Goal: Transaction & Acquisition: Purchase product/service

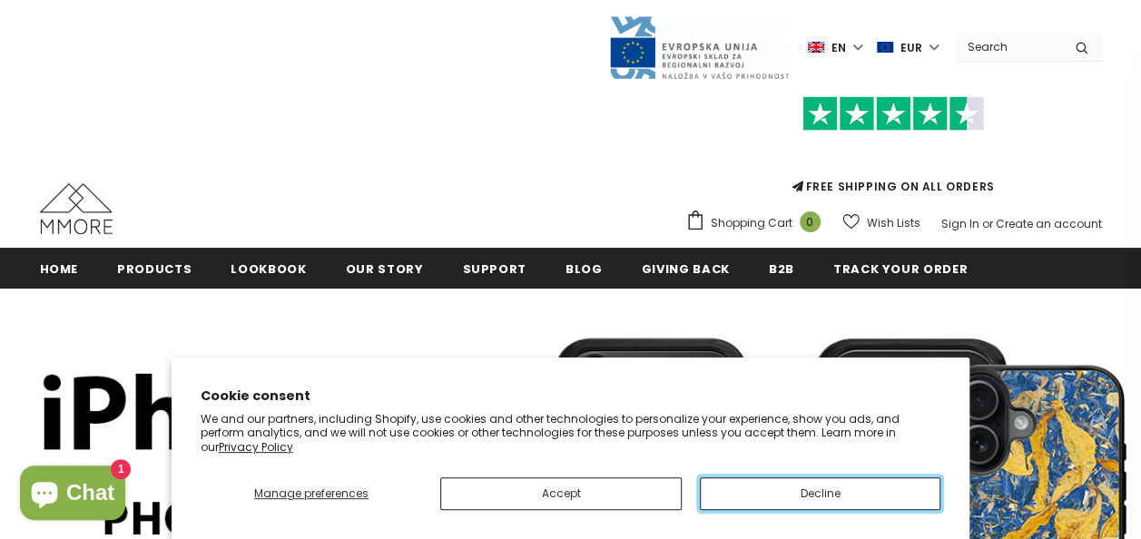
click at [777, 486] on button "Decline" at bounding box center [820, 493] width 241 height 33
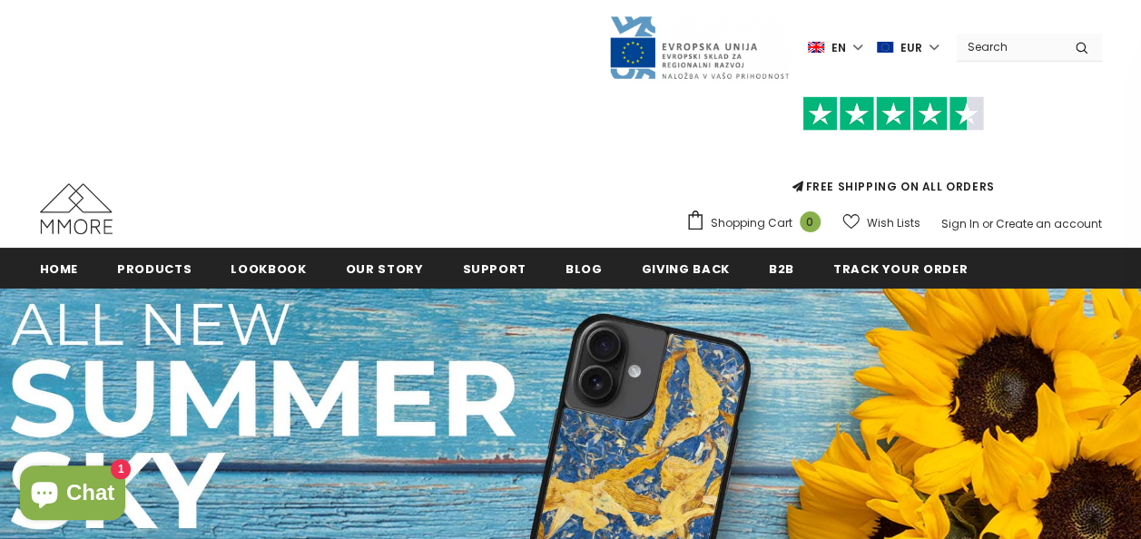
click at [863, 46] on label "en" at bounding box center [837, 47] width 59 height 27
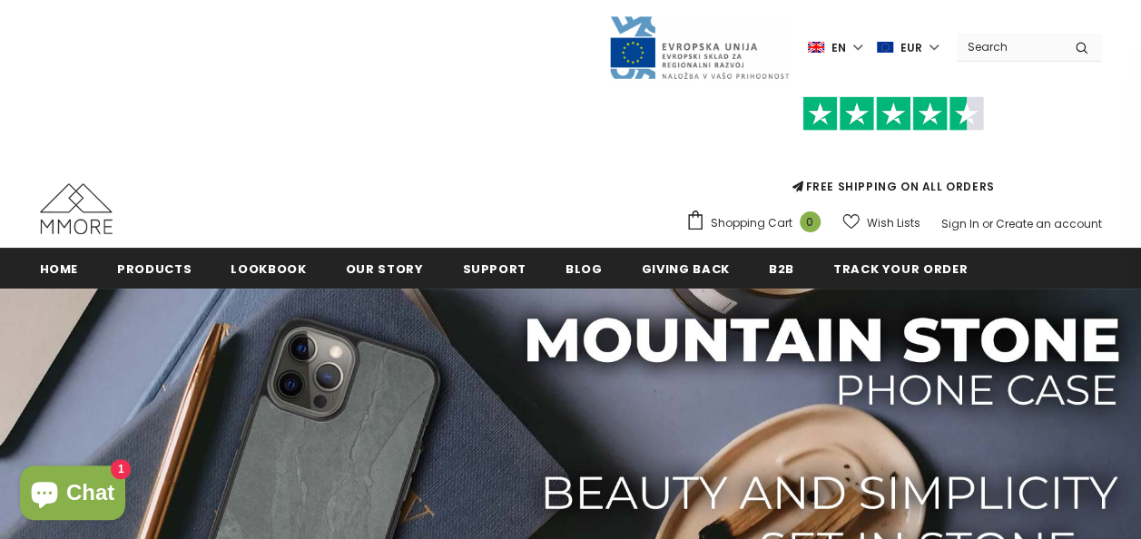
click at [857, 50] on label "en" at bounding box center [837, 47] width 59 height 27
click at [820, 107] on link "de" at bounding box center [821, 107] width 71 height 29
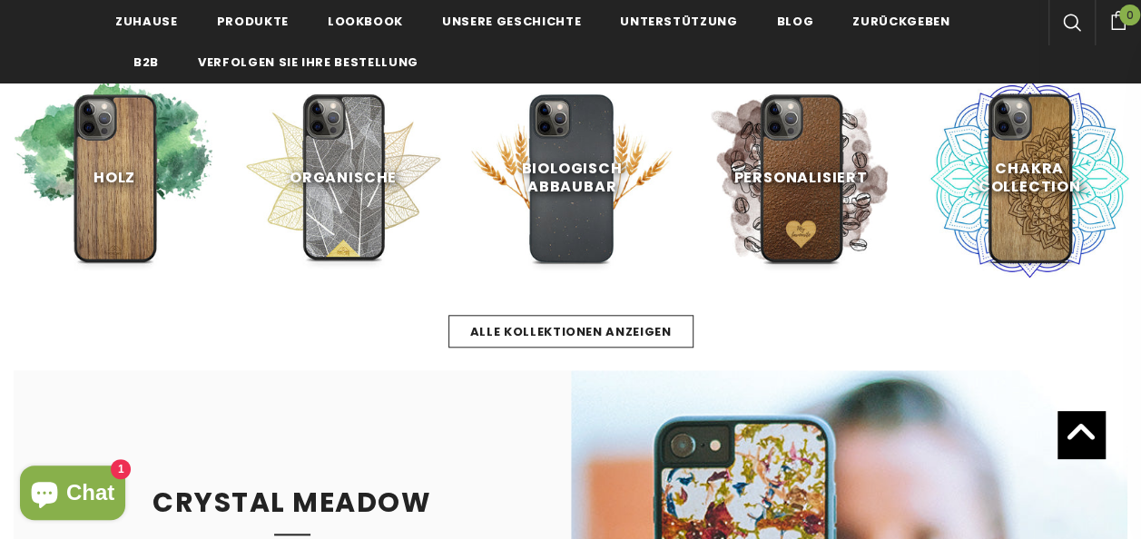
scroll to position [716, 0]
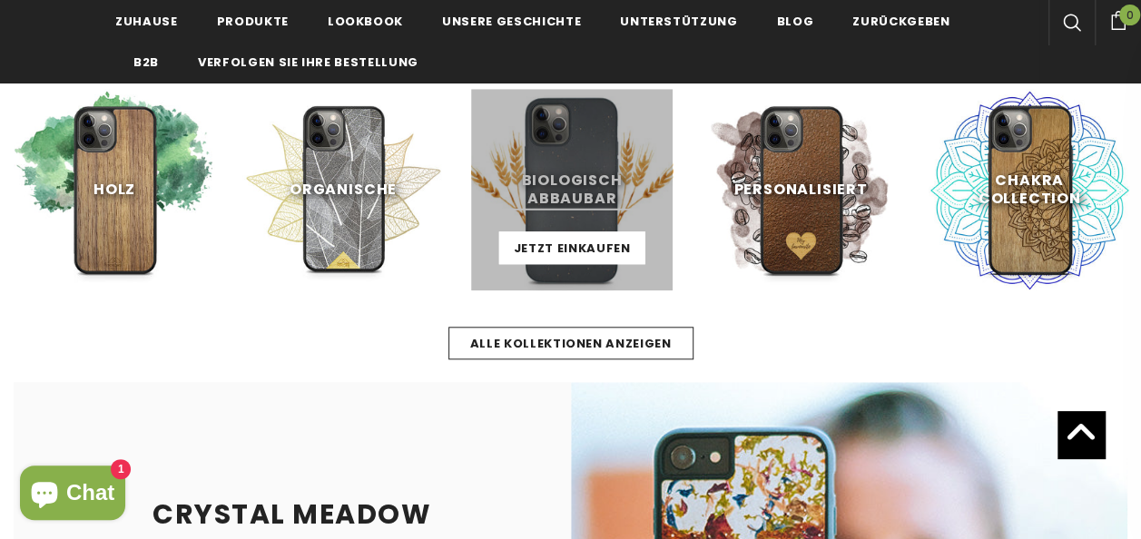
click at [586, 193] on link at bounding box center [571, 189] width 201 height 201
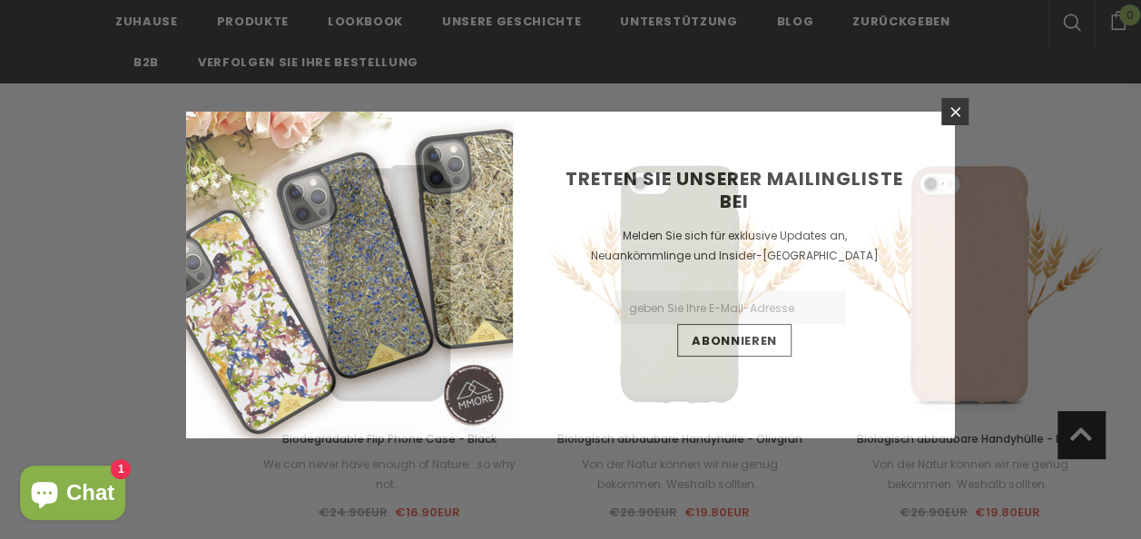
scroll to position [1550, 0]
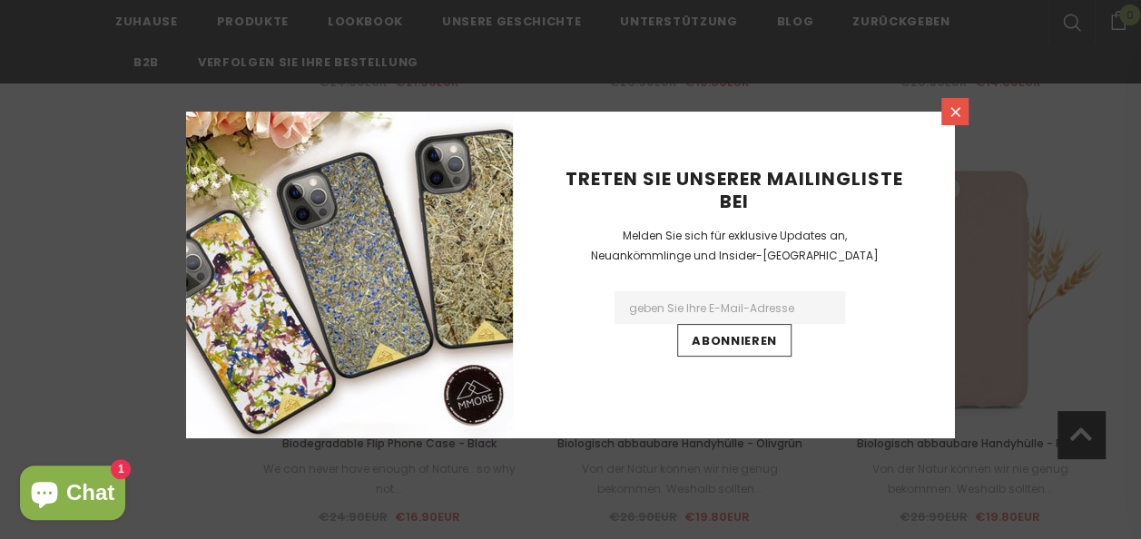
click at [953, 112] on icon at bounding box center [954, 111] width 15 height 15
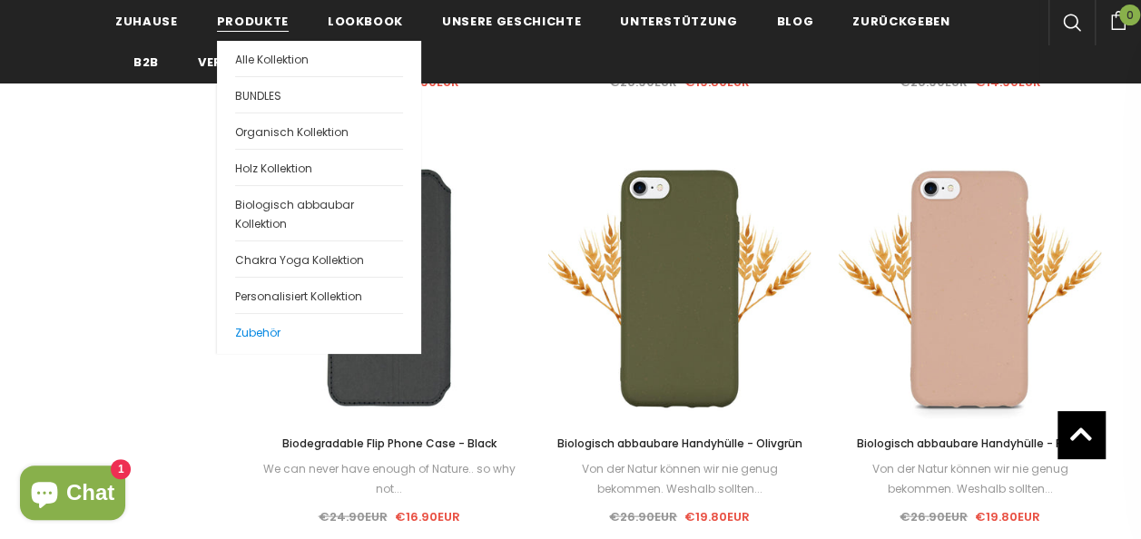
click at [260, 325] on span "Zubehör" at bounding box center [257, 332] width 45 height 15
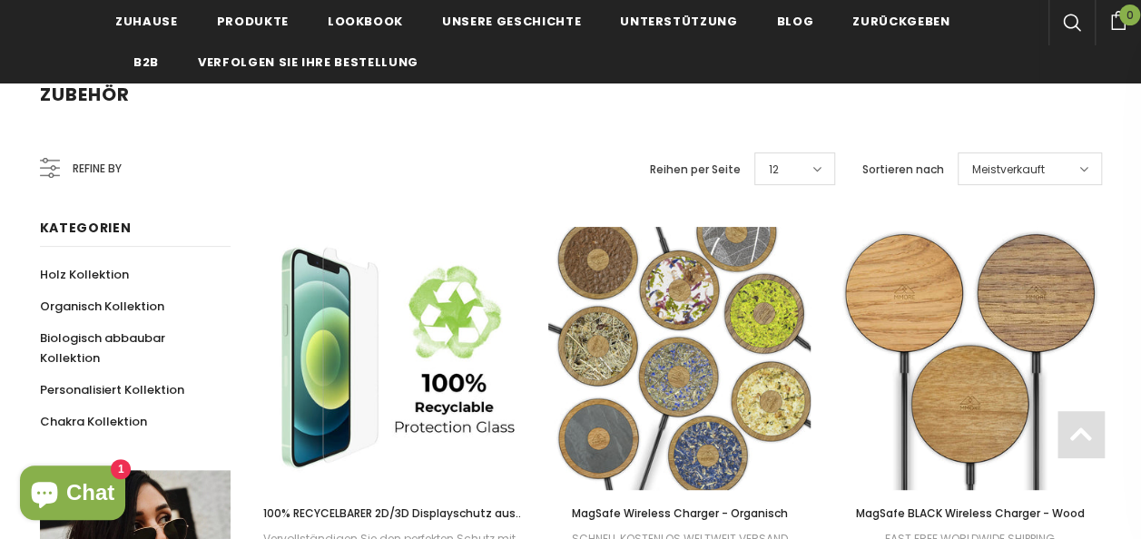
scroll to position [182, 0]
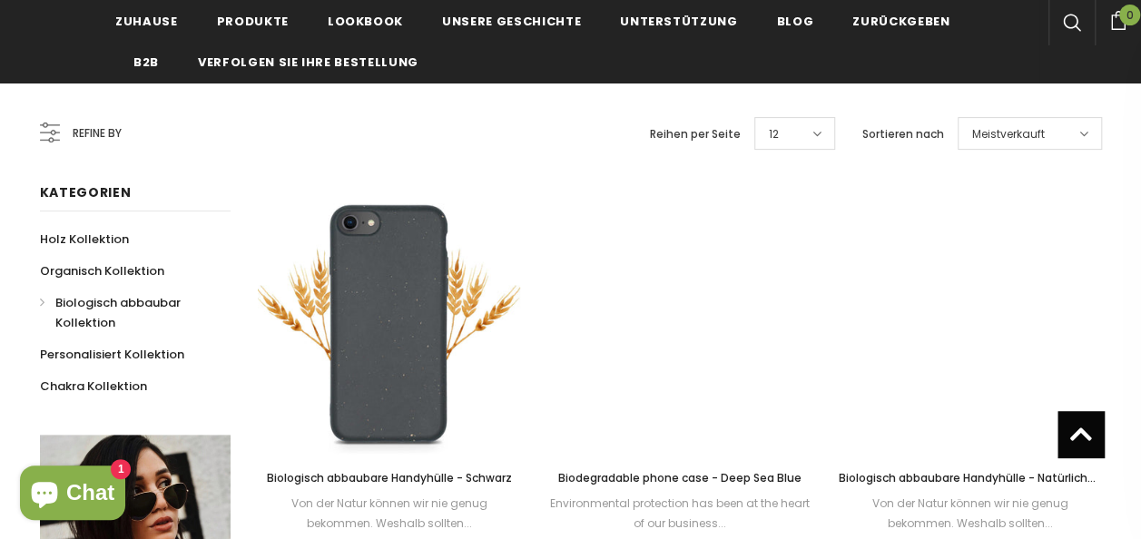
scroll to position [185, 0]
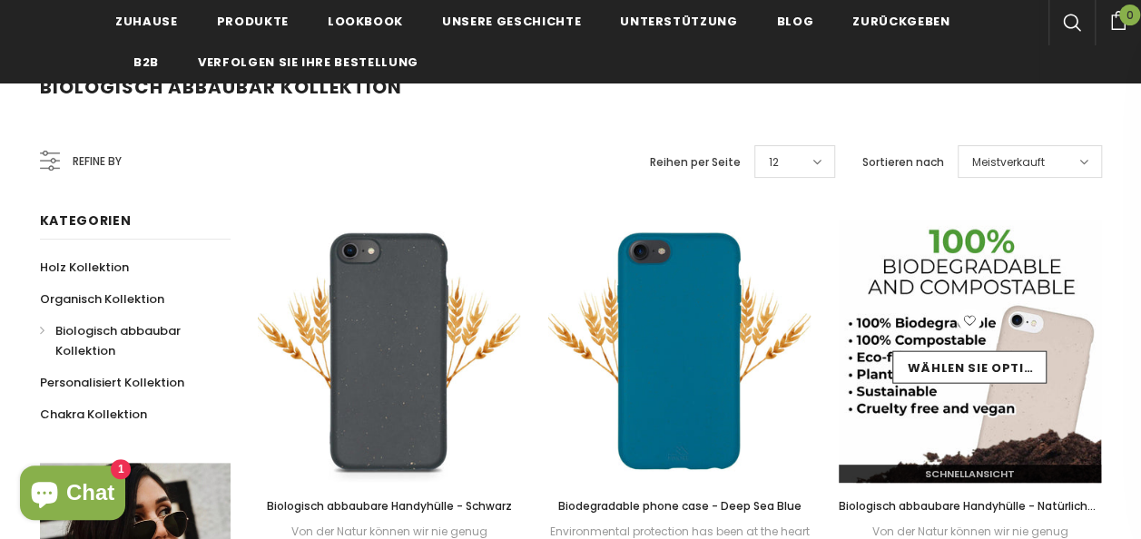
click at [977, 293] on img at bounding box center [970, 351] width 263 height 263
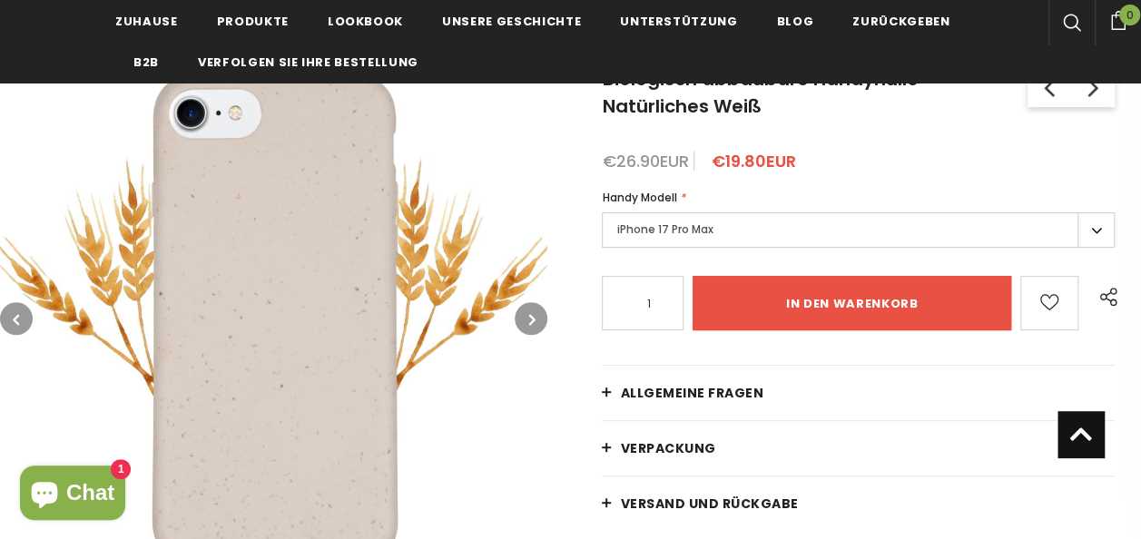
scroll to position [227, 0]
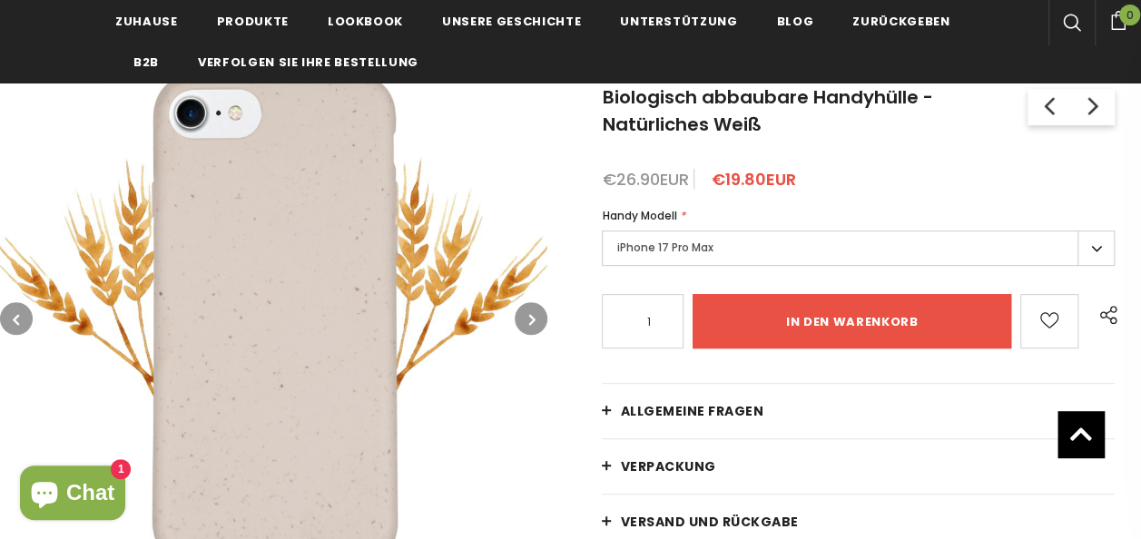
click at [931, 240] on label "iPhone 17 Pro Max" at bounding box center [858, 248] width 513 height 35
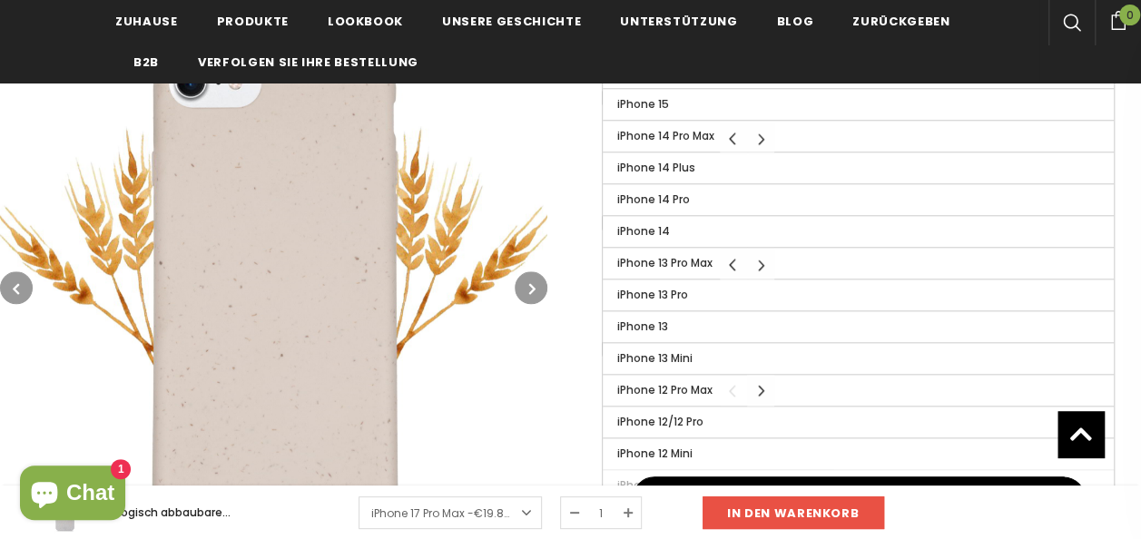
scroll to position [822, 0]
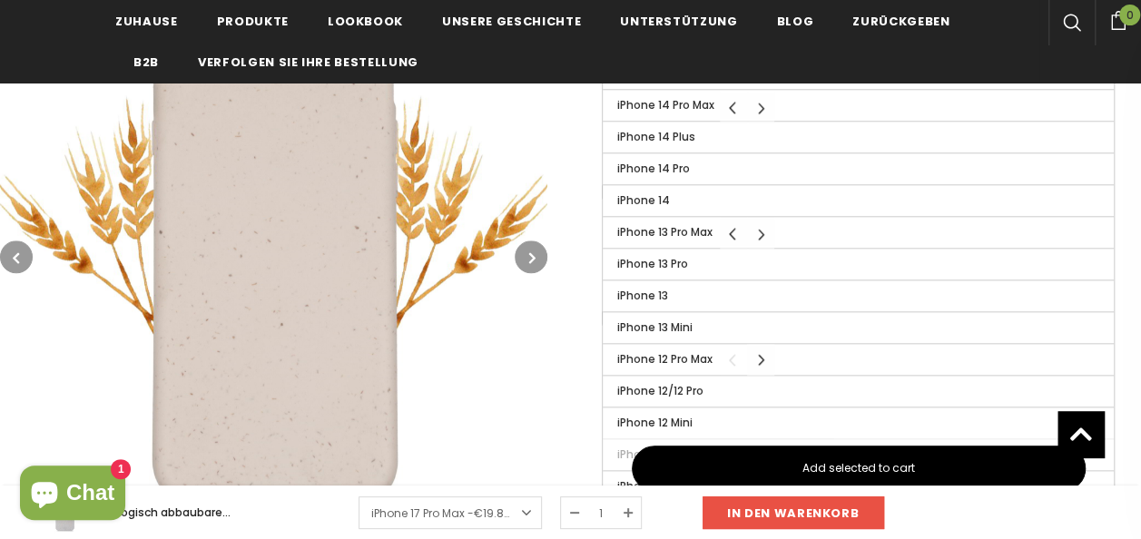
click at [663, 288] on span "iPhone 13" at bounding box center [641, 295] width 51 height 15
click at [0, 0] on input "iPhone 13" at bounding box center [0, 0] width 0 height 0
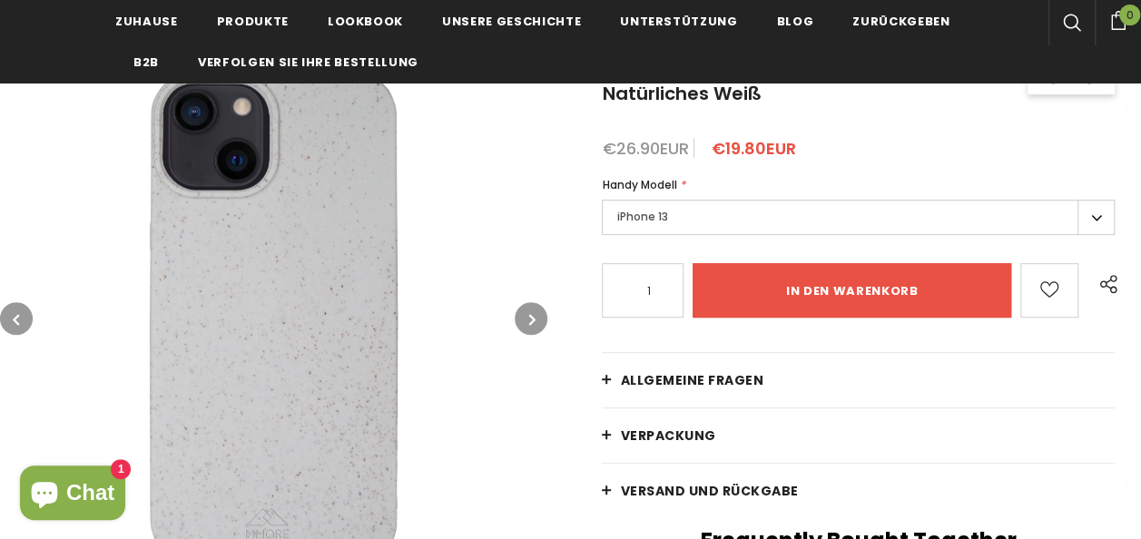
scroll to position [282, 0]
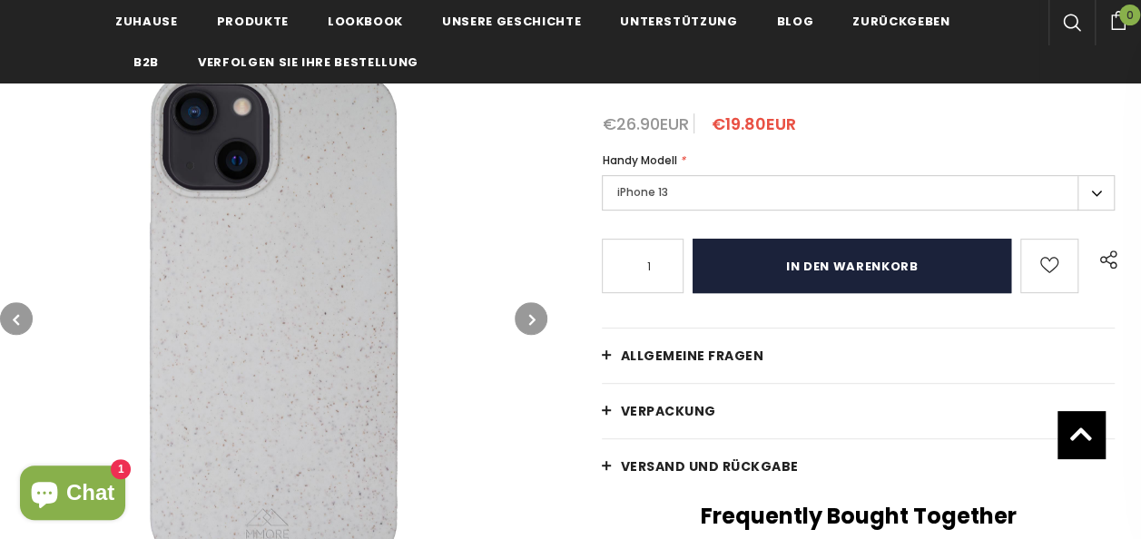
click at [856, 270] on input "in den warenkorb" at bounding box center [851, 266] width 318 height 54
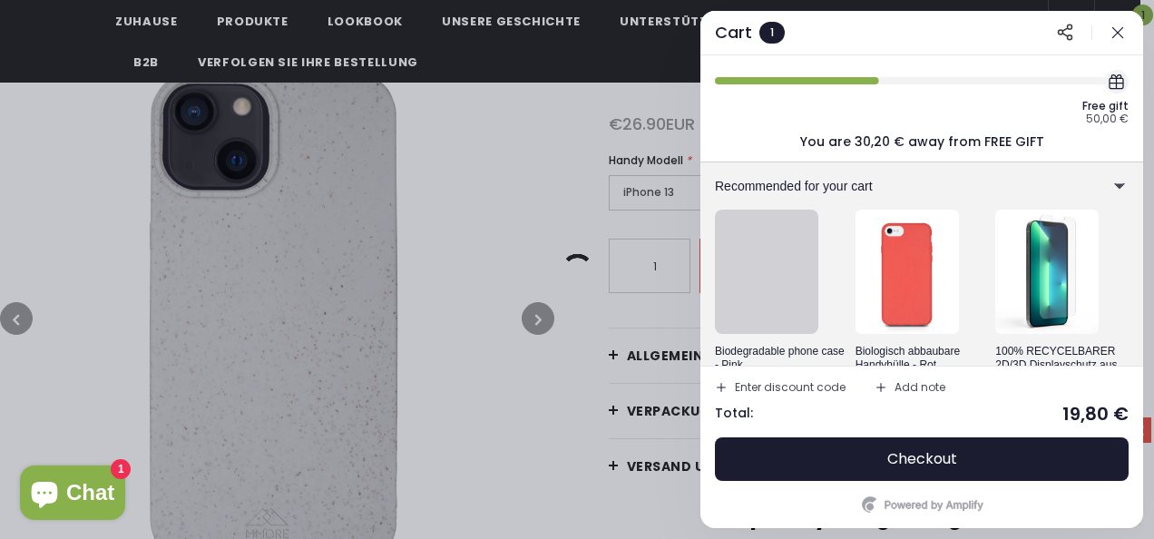
click at [496, 174] on div at bounding box center [577, 269] width 1154 height 539
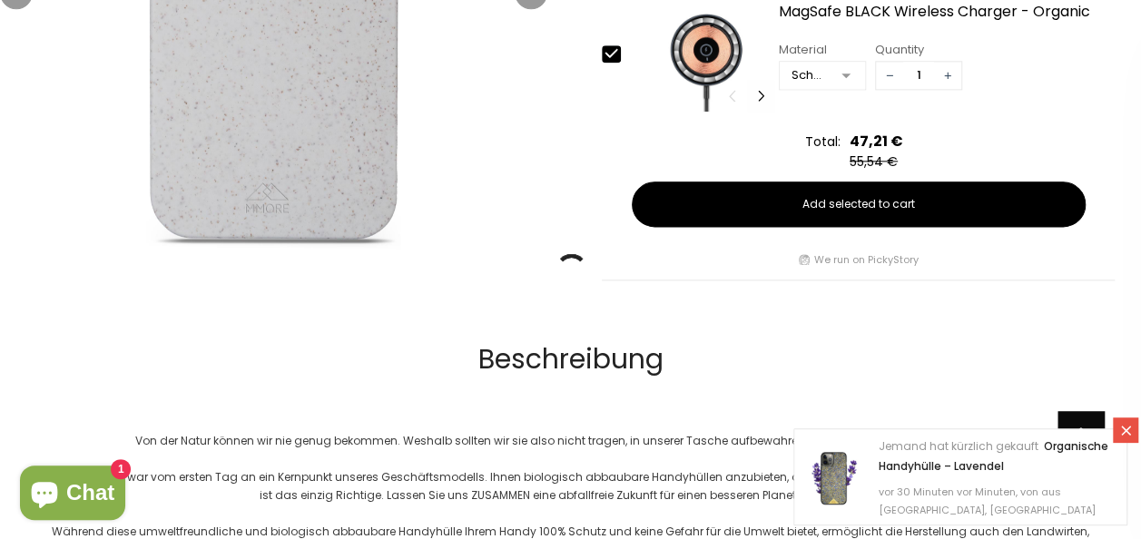
scroll to position [0, 0]
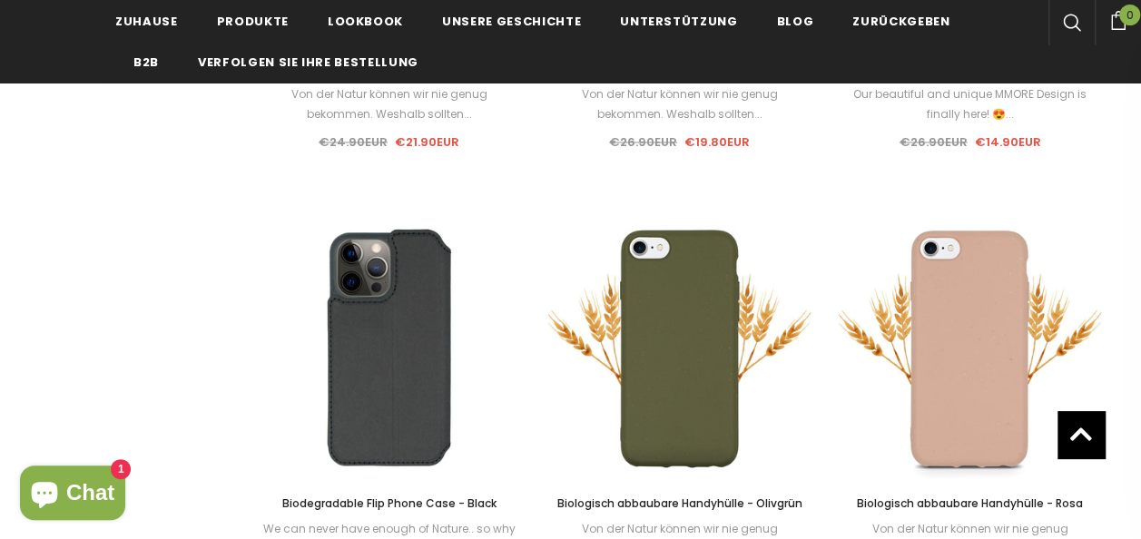
scroll to position [1518, 0]
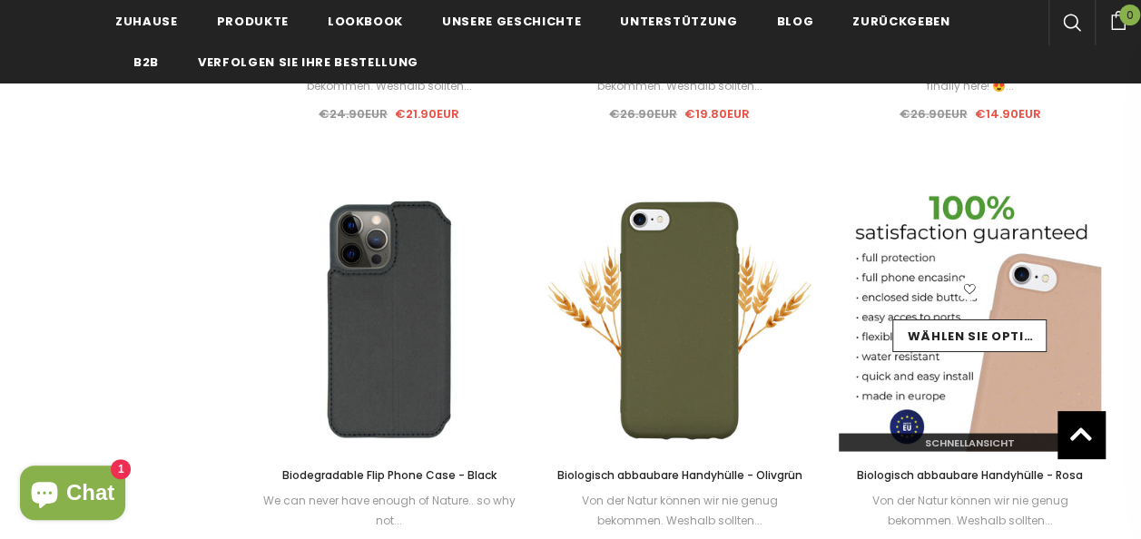
click at [962, 378] on img at bounding box center [970, 319] width 263 height 263
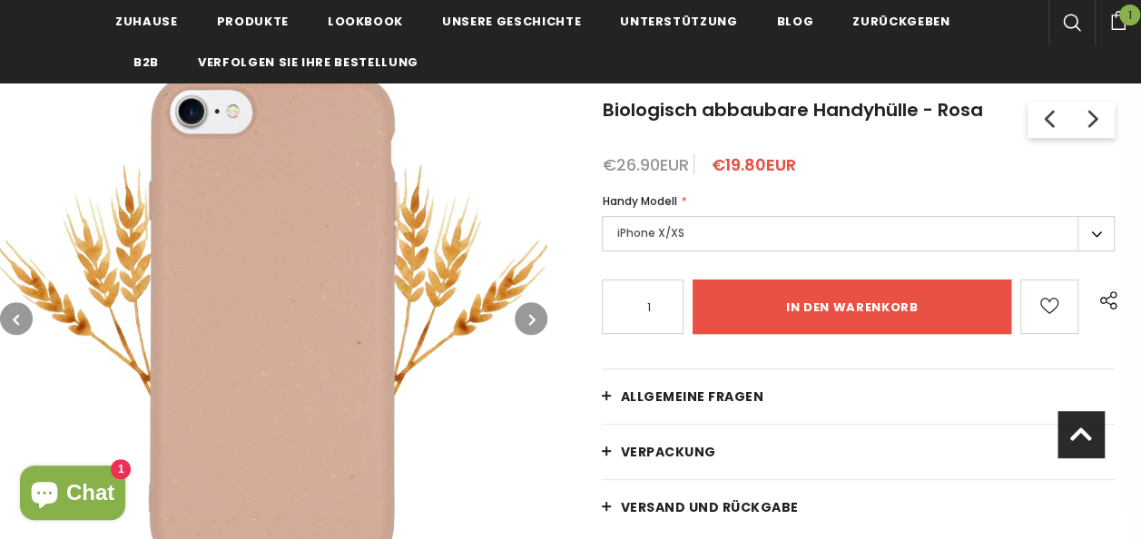
scroll to position [174, 0]
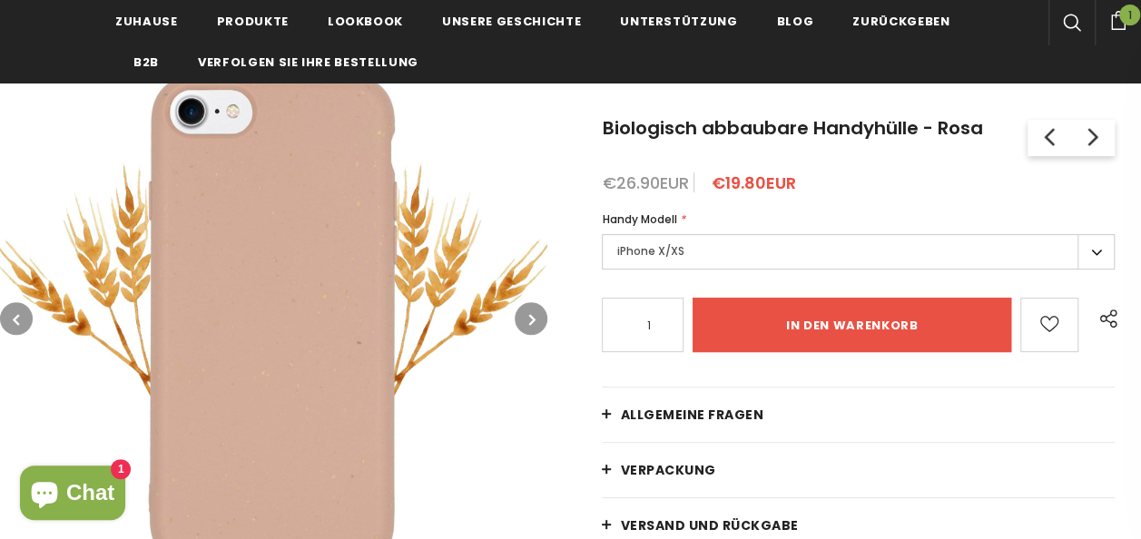
click at [1060, 240] on label "iPhone X/XS" at bounding box center [858, 251] width 513 height 35
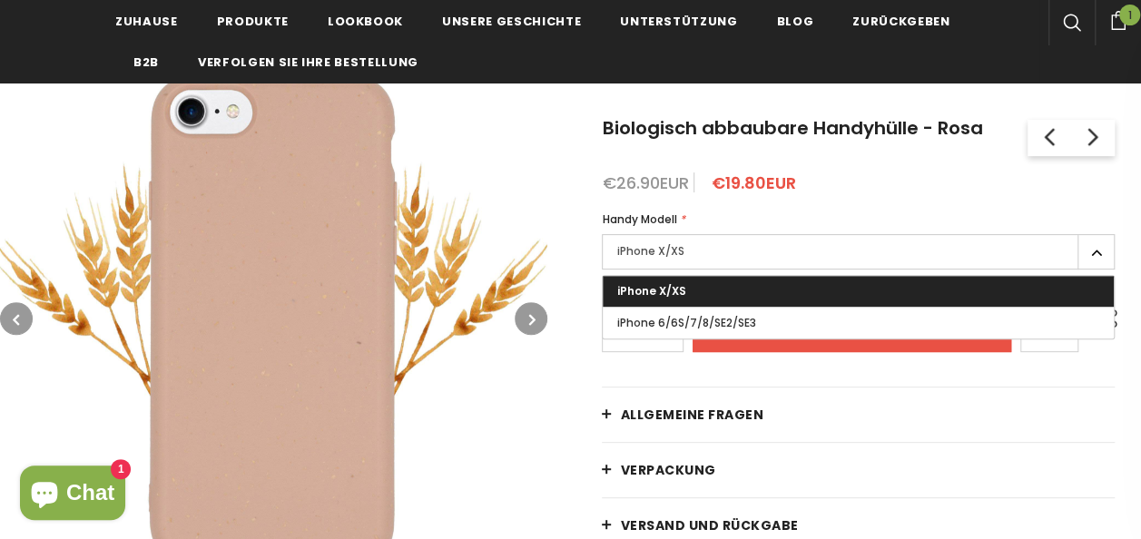
scroll to position [646, 0]
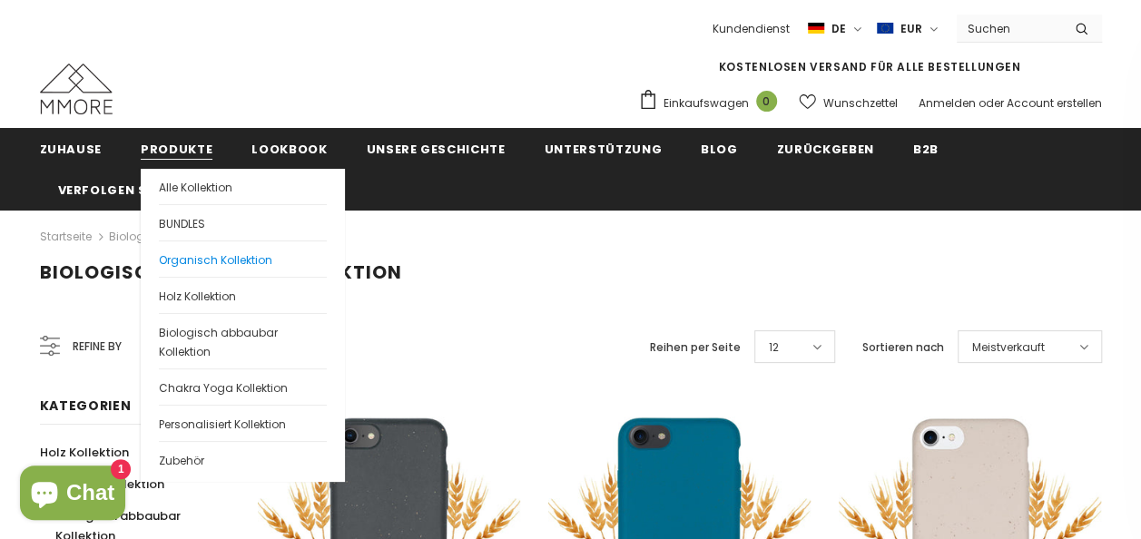
click at [225, 260] on span "Organisch Kollektion" at bounding box center [215, 259] width 113 height 15
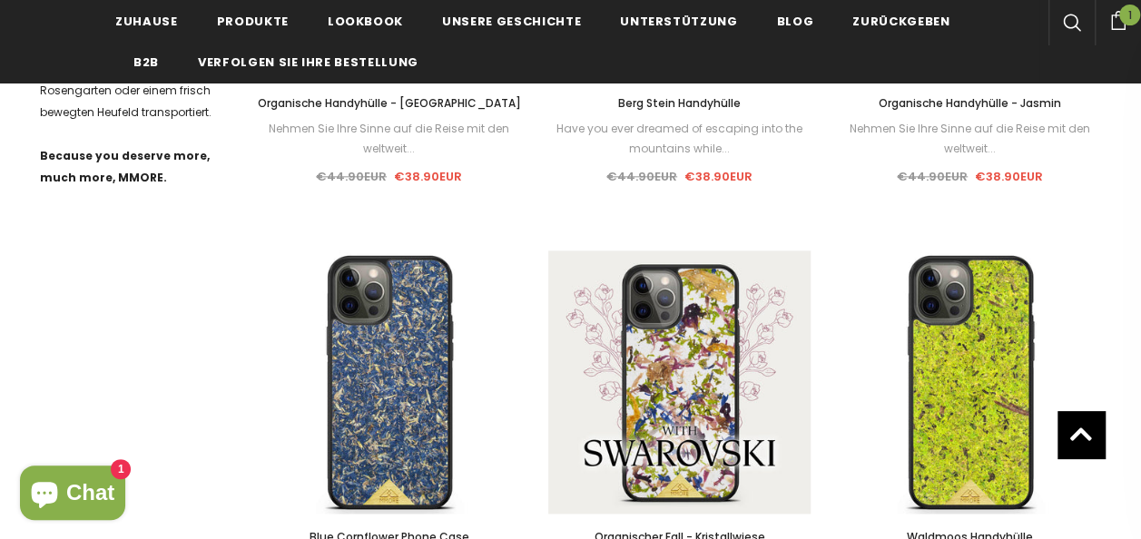
scroll to position [1071, 0]
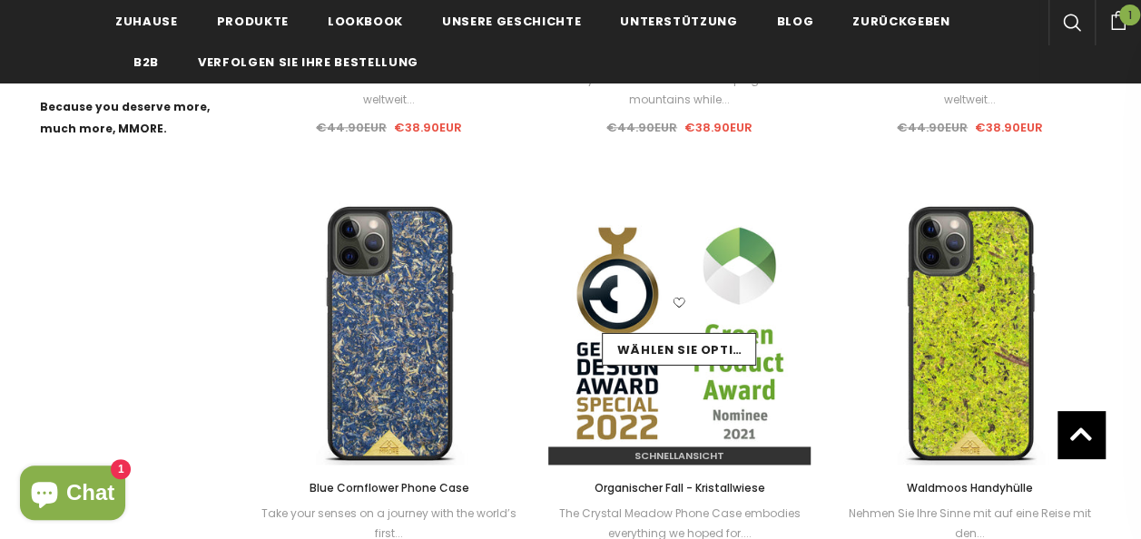
click at [683, 278] on img at bounding box center [679, 332] width 263 height 263
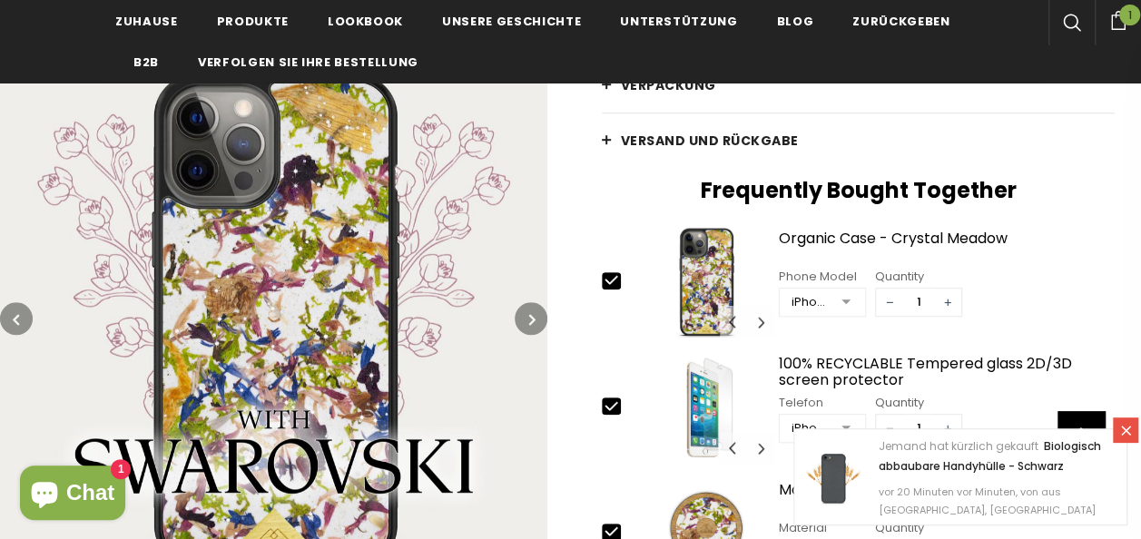
scroll to position [373, 0]
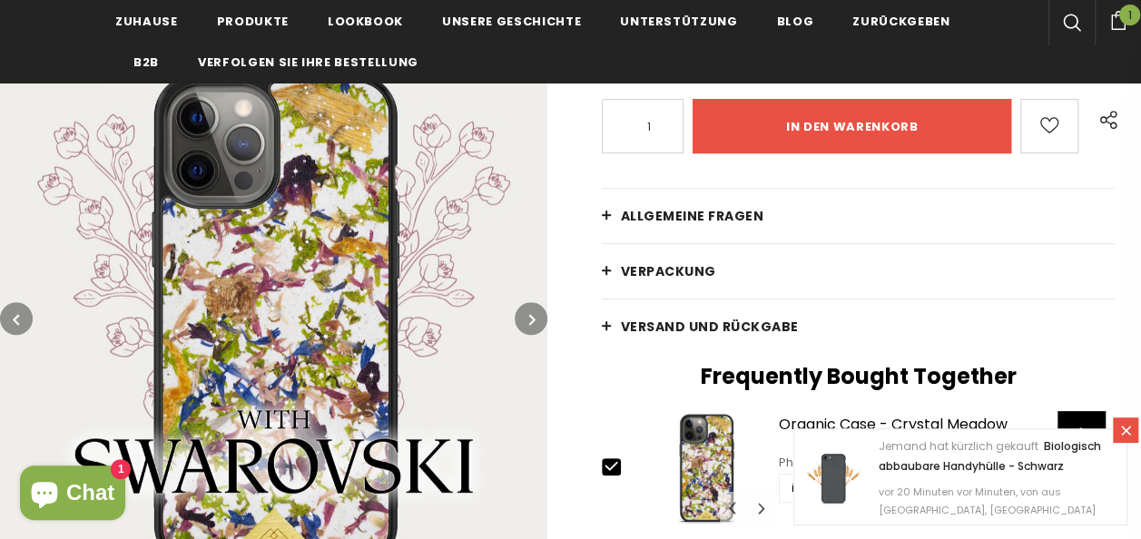
click at [526, 354] on img at bounding box center [273, 318] width 547 height 547
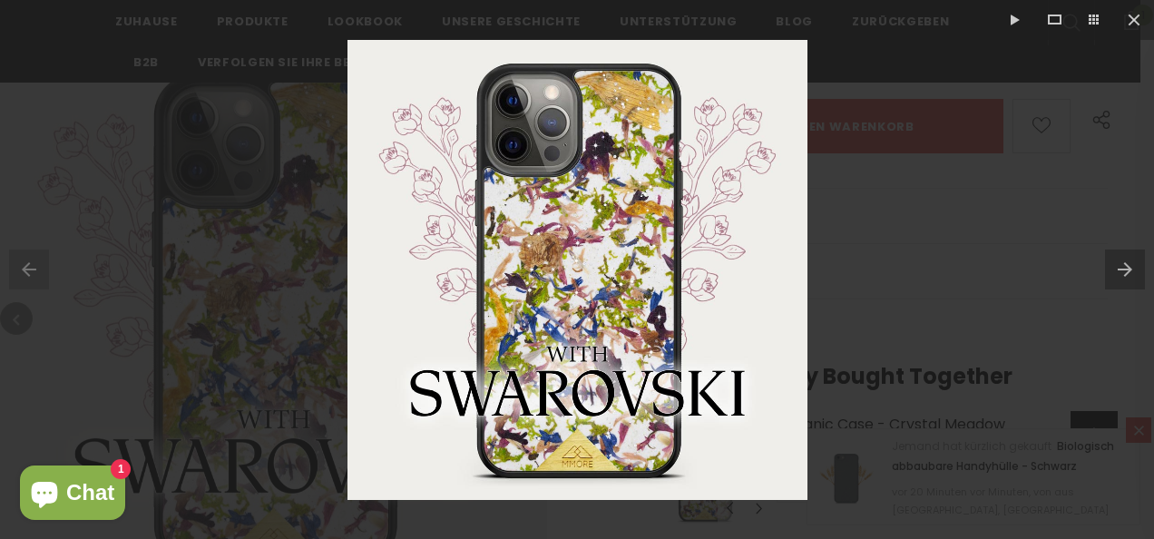
click at [526, 354] on img at bounding box center [578, 270] width 460 height 460
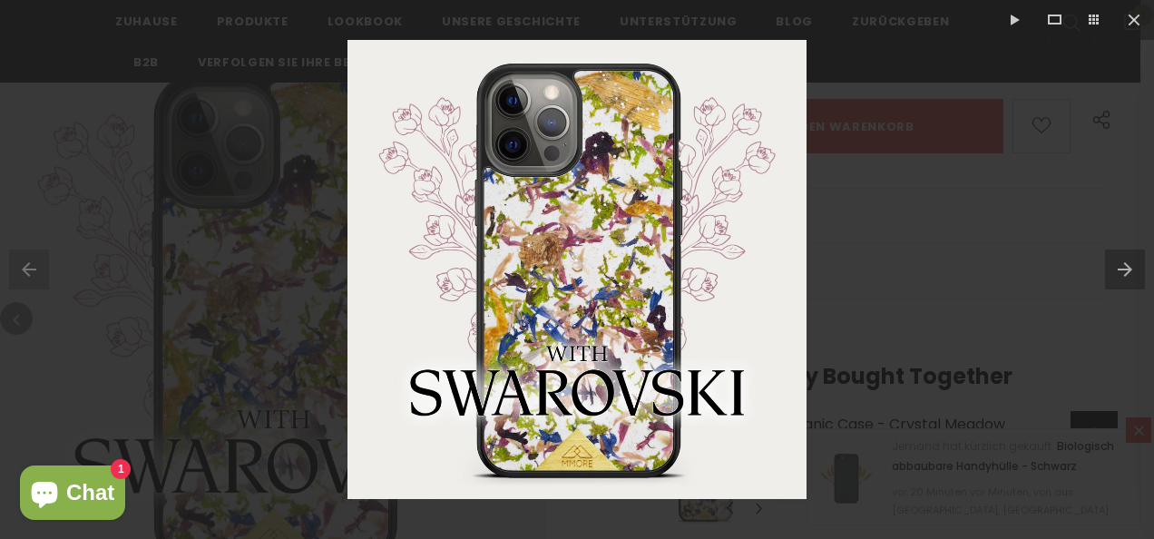
click at [526, 354] on img at bounding box center [577, 269] width 459 height 459
click at [913, 339] on div at bounding box center [577, 269] width 1154 height 539
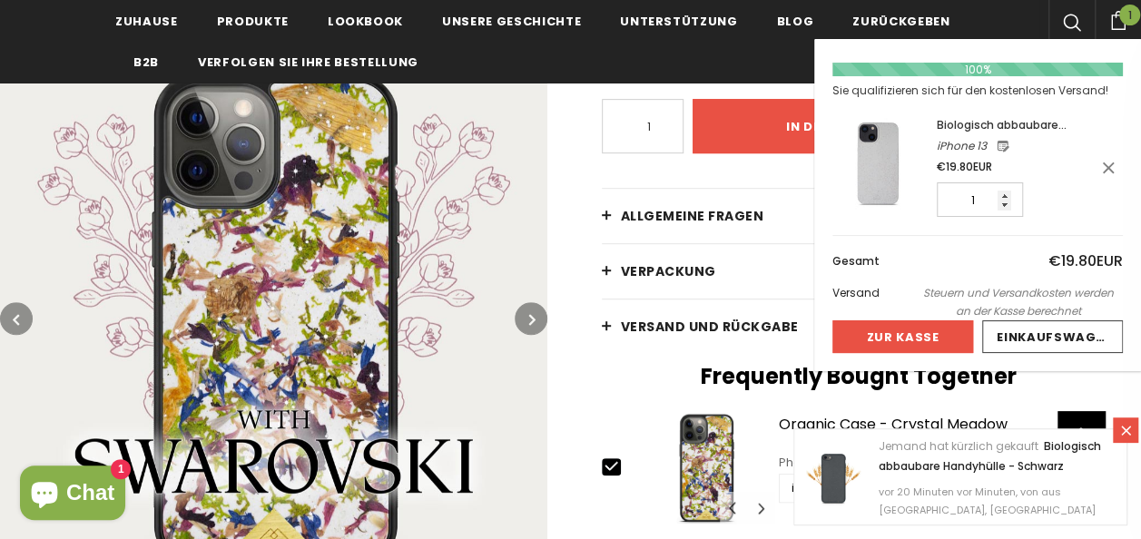
click at [1112, 22] on icon at bounding box center [1118, 20] width 20 height 19
click at [1000, 114] on div "100% Sie qualifizieren sich für den kostenlosen Versand! Biologisch abbaubare H…" at bounding box center [977, 208] width 290 height 309
click at [1005, 125] on span "Biologisch abbaubare Handyhülle - Natürliches Weiß" at bounding box center [1006, 143] width 138 height 52
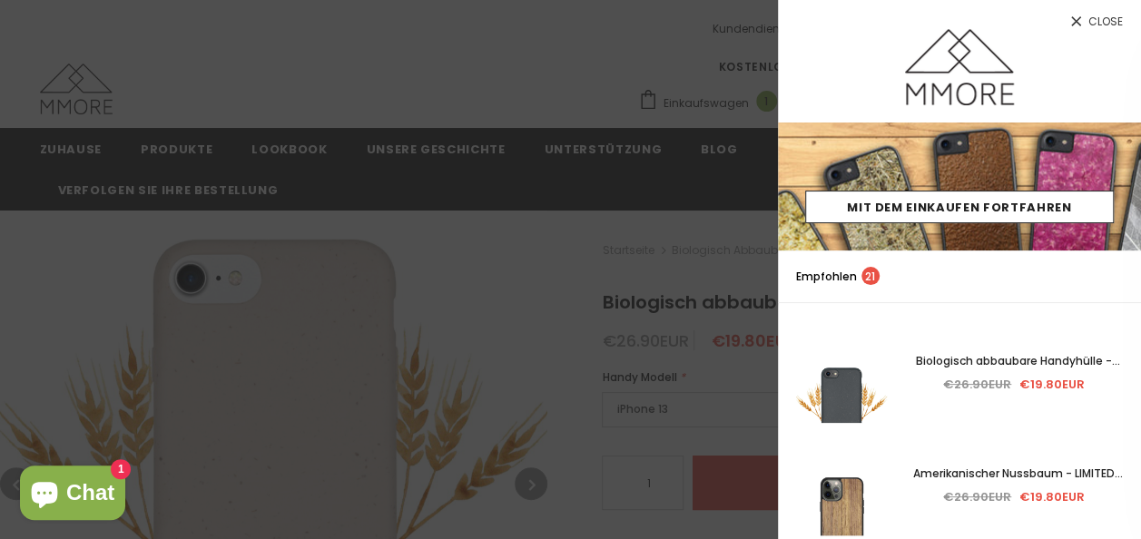
click at [514, 276] on div at bounding box center [570, 269] width 1141 height 539
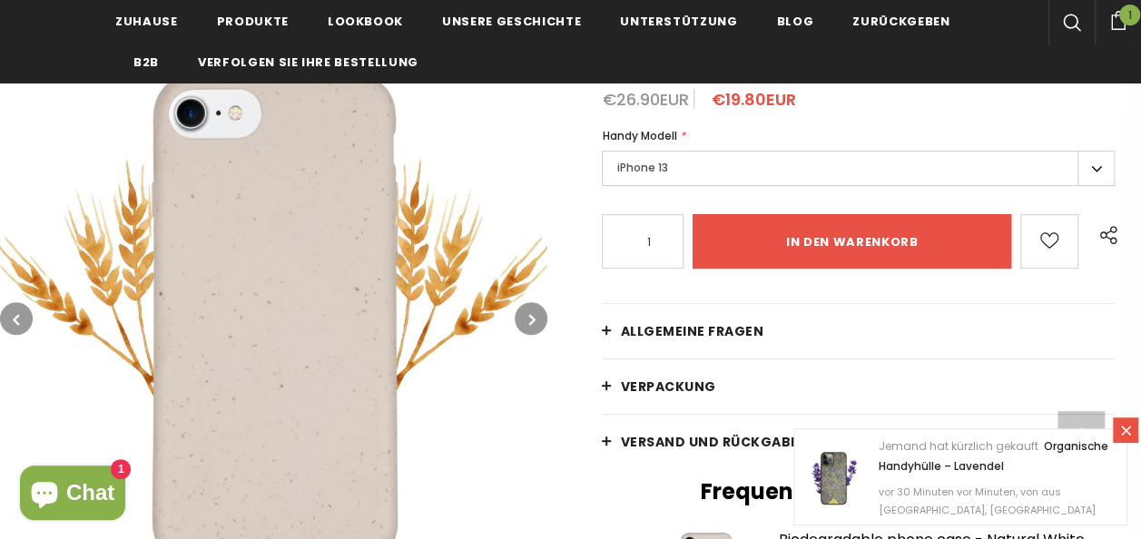
scroll to position [248, 0]
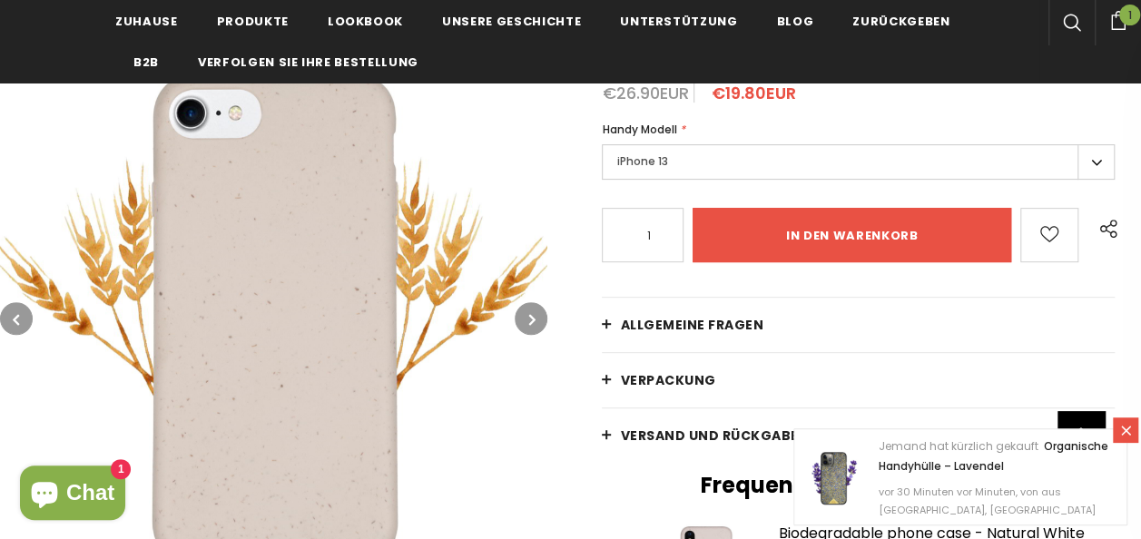
click at [653, 329] on span "Allgemeine Fragen" at bounding box center [691, 325] width 143 height 18
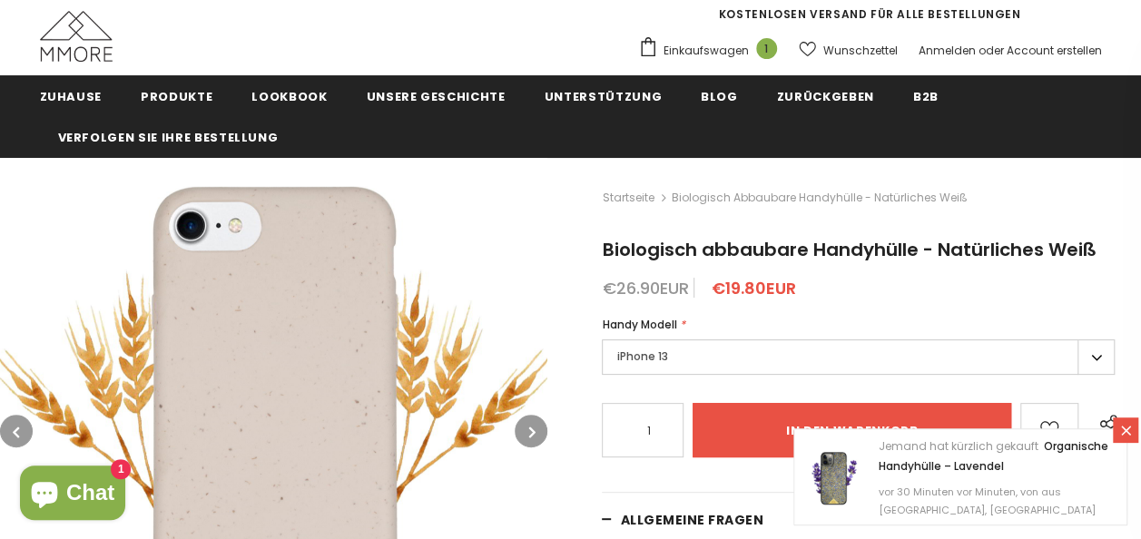
scroll to position [34, 0]
